Goal: Task Accomplishment & Management: Complete application form

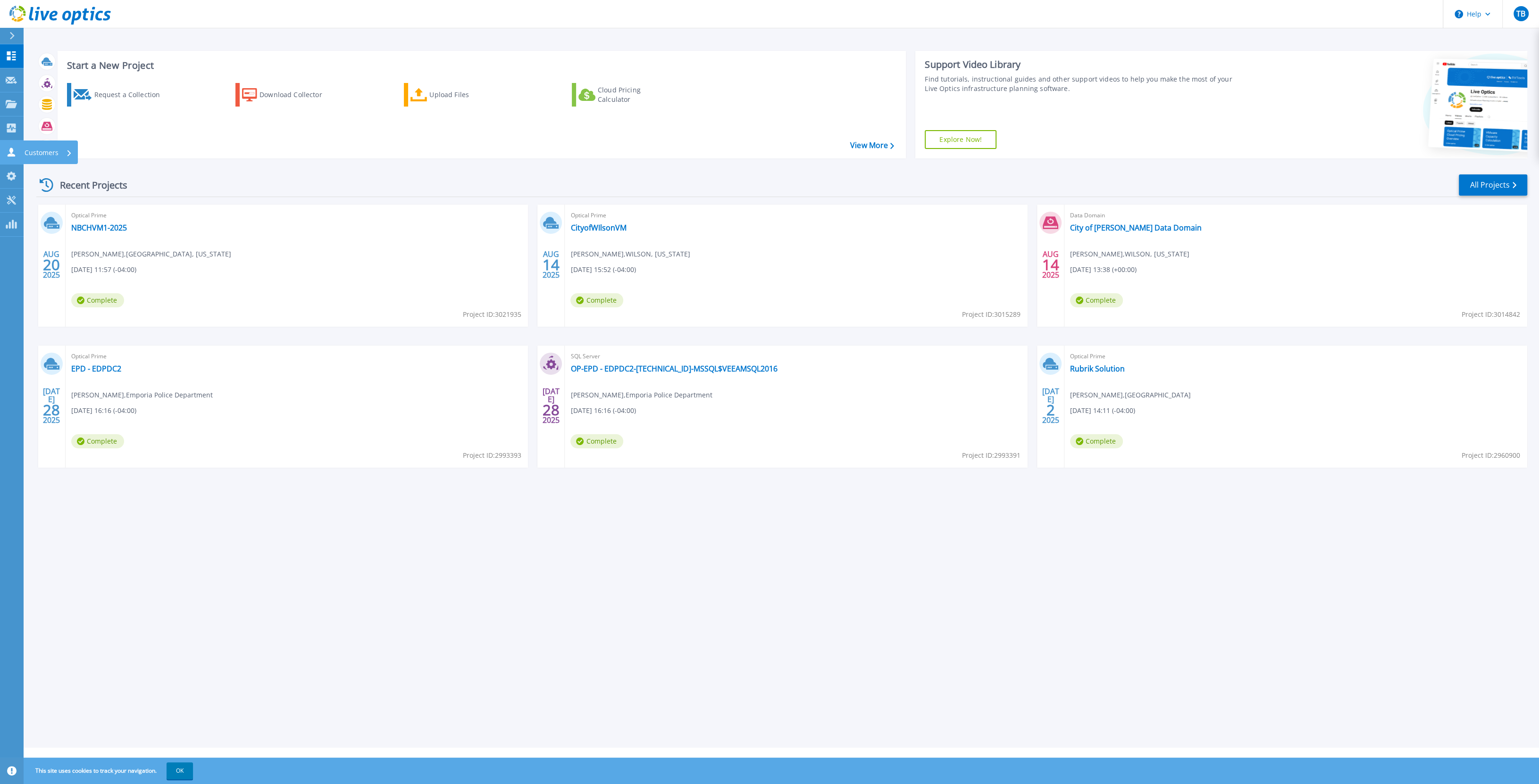
click at [10, 151] on icon at bounding box center [11, 152] width 8 height 9
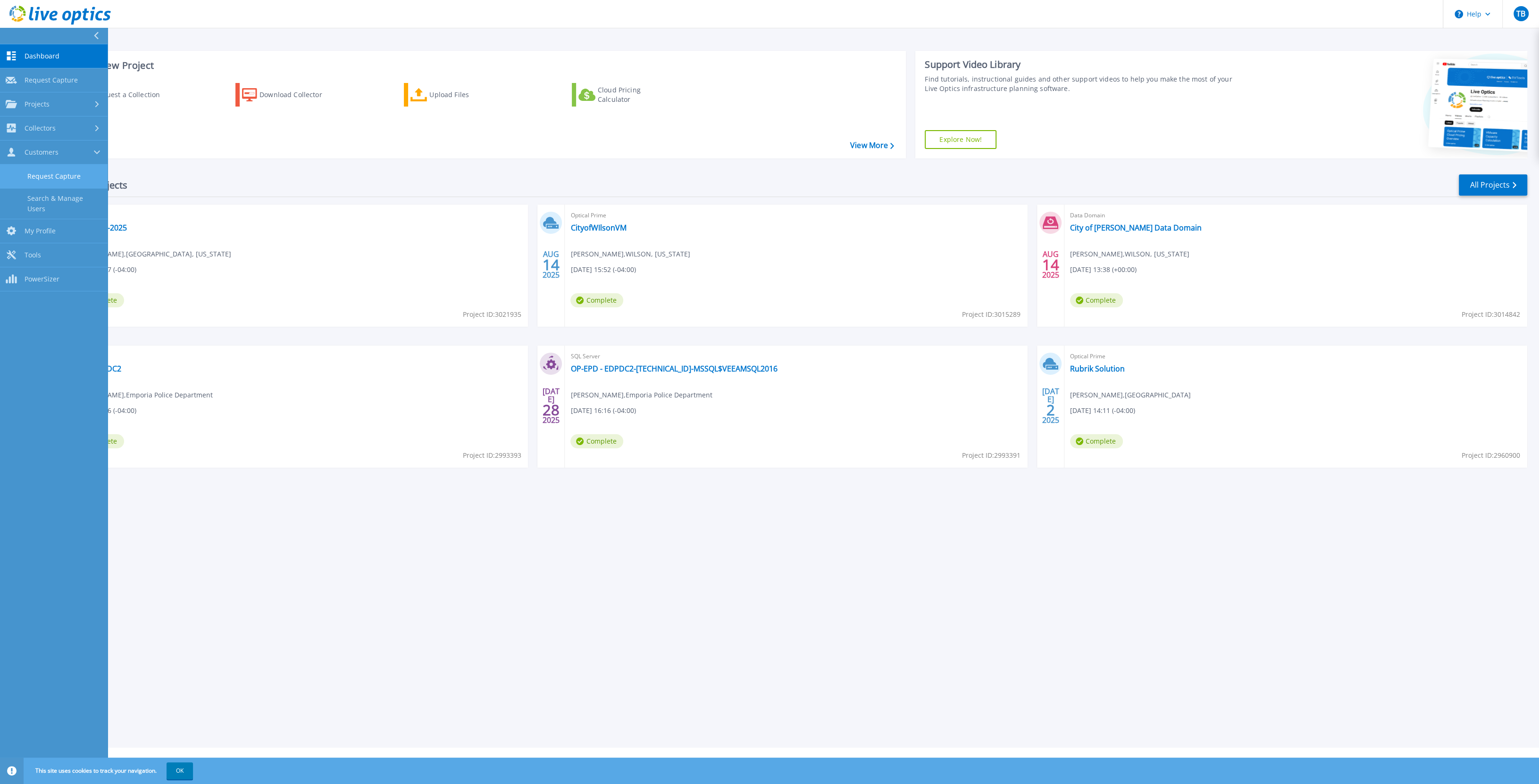
click at [22, 179] on link "Request Capture" at bounding box center [54, 177] width 108 height 24
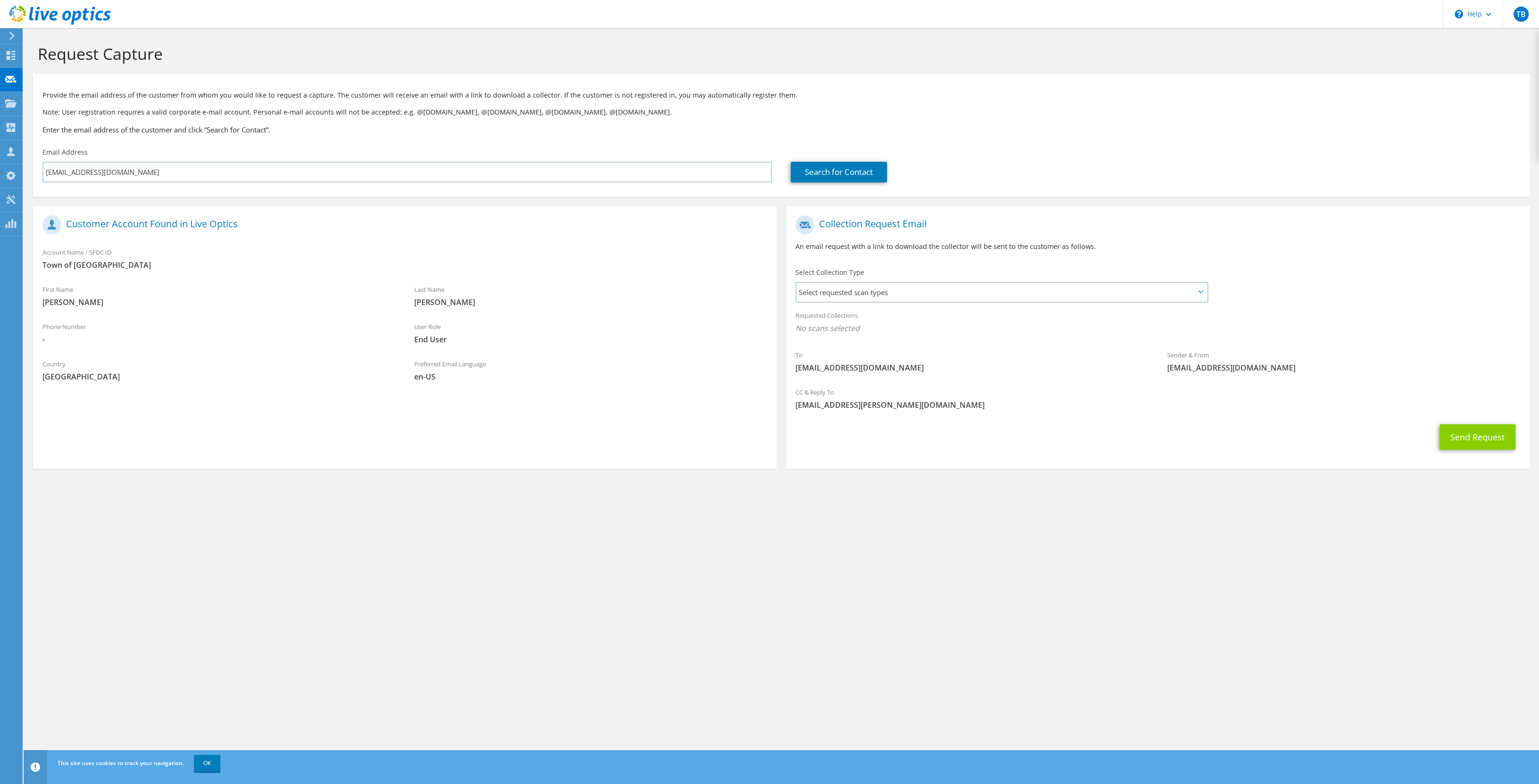
type input "cburkey@oceancitymd.gov"
click at [1482, 439] on button "Send Request" at bounding box center [1477, 437] width 76 height 26
